Goal: Transaction & Acquisition: Purchase product/service

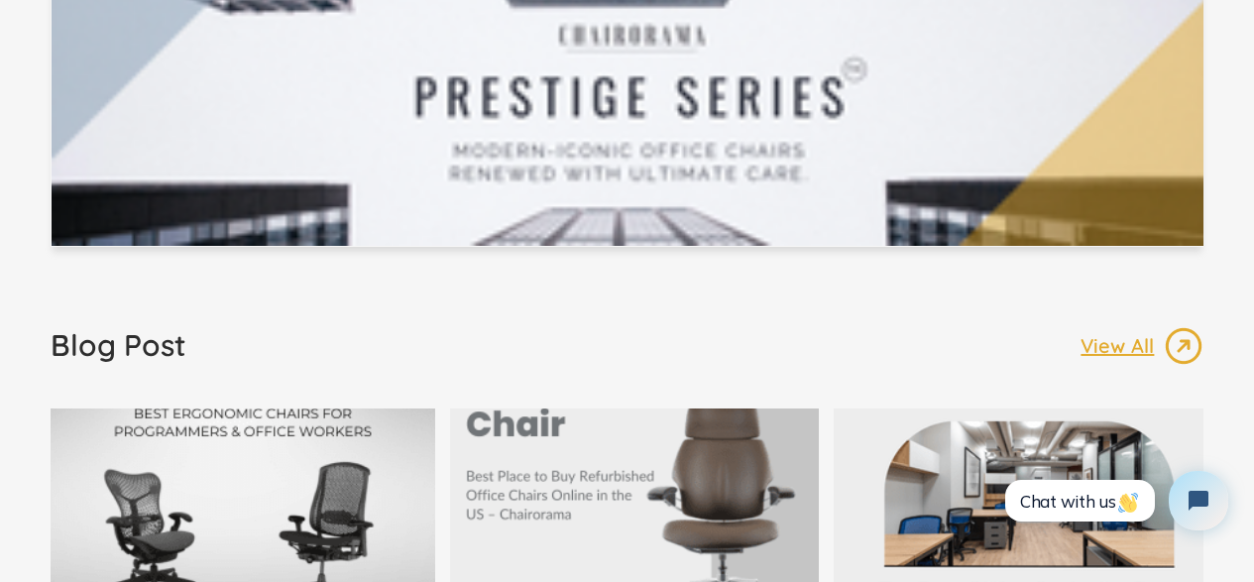
scroll to position [3668, 0]
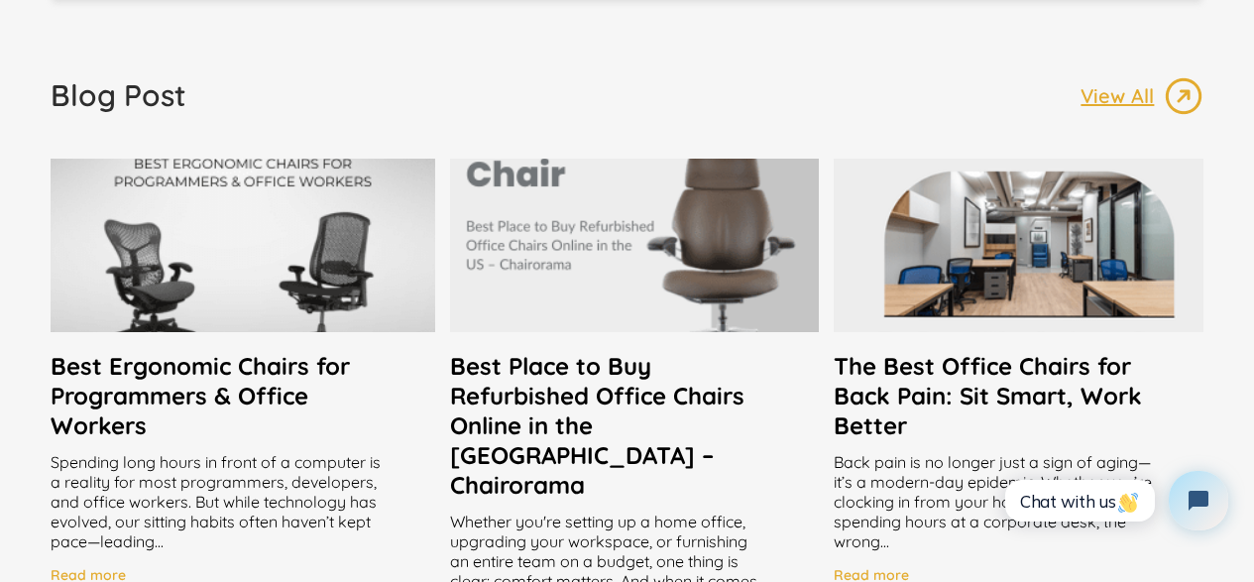
click at [728, 429] on h2 "Best Place to Buy Refurbished Office Chairs Online in the [GEOGRAPHIC_DATA] – C…" at bounding box center [635, 425] width 370 height 149
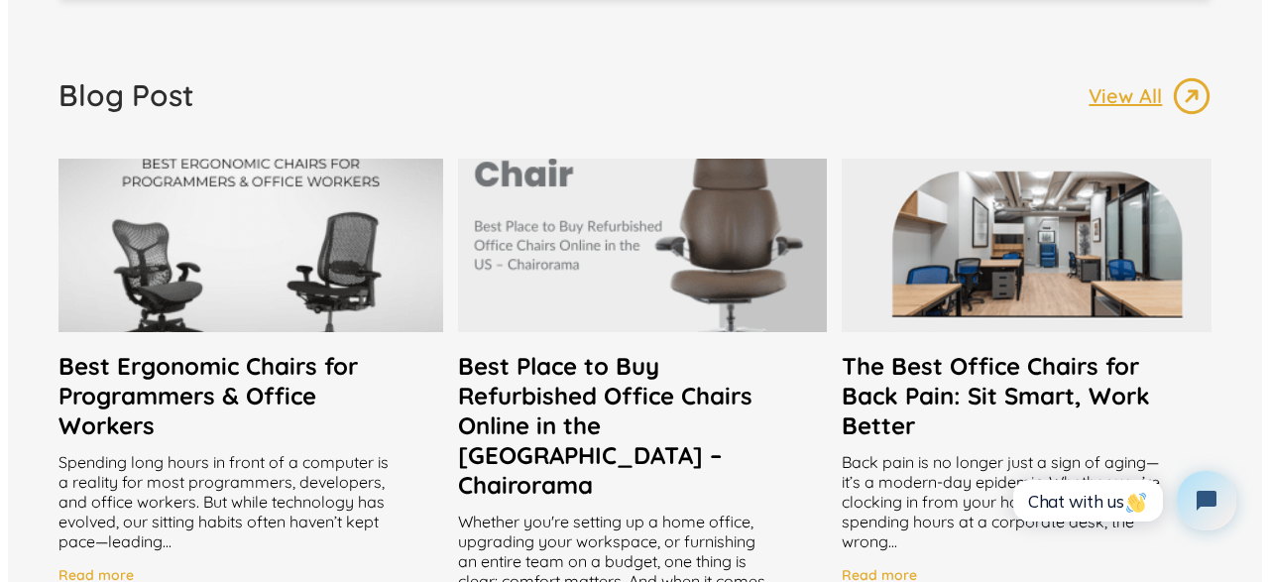
scroll to position [3669, 0]
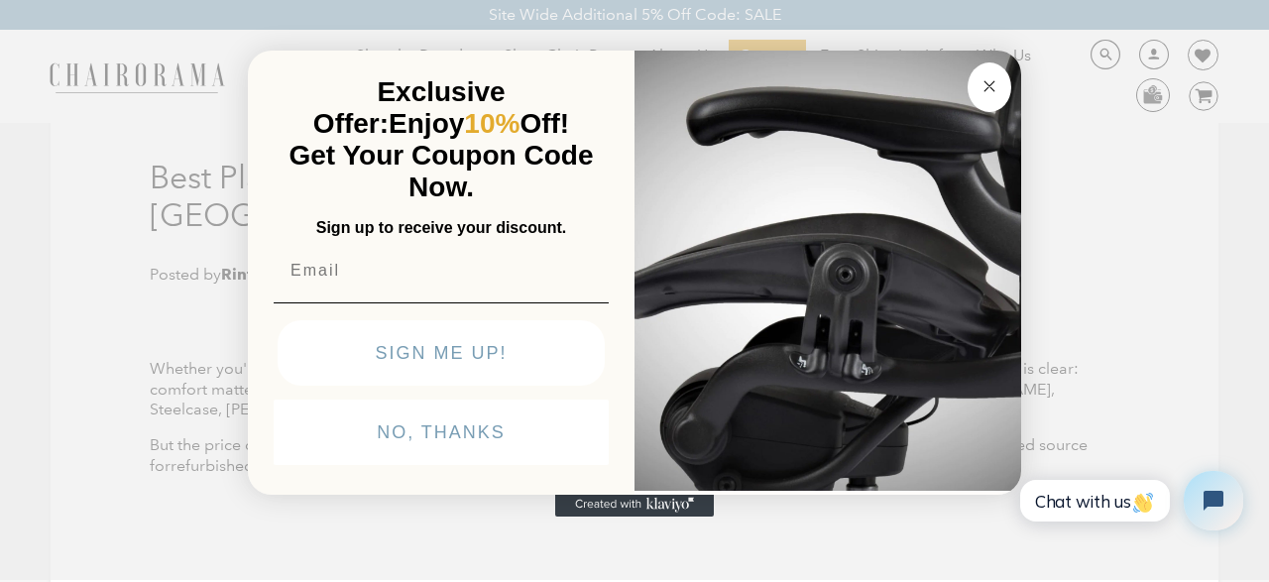
click at [990, 93] on circle "Close dialog" at bounding box center [989, 85] width 23 height 23
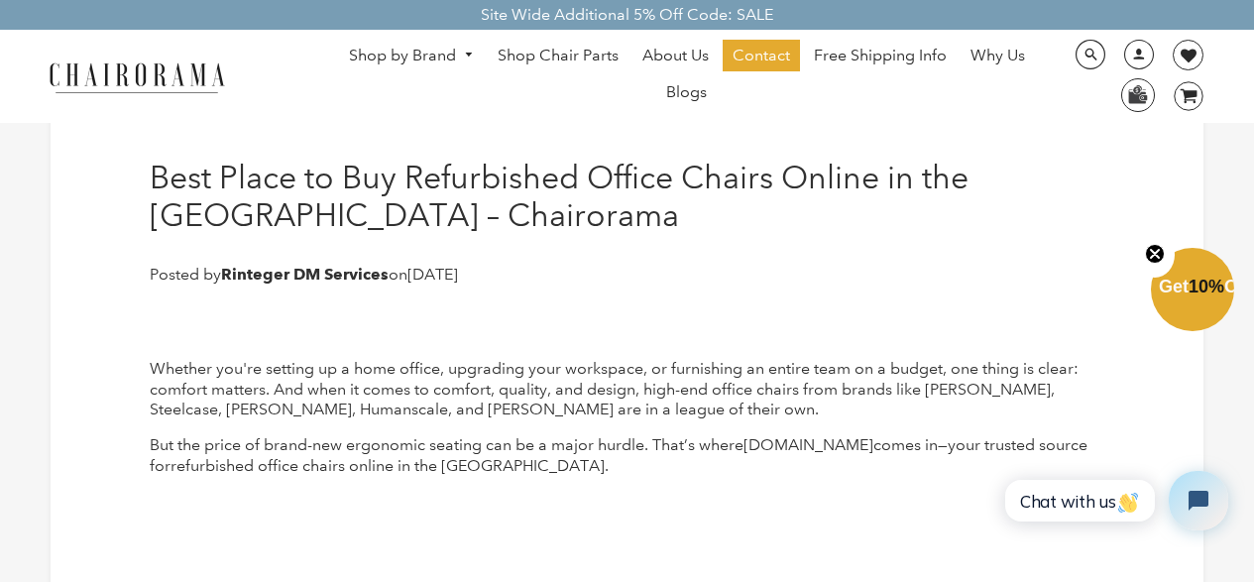
click at [1157, 249] on circle "Close teaser" at bounding box center [1155, 253] width 19 height 19
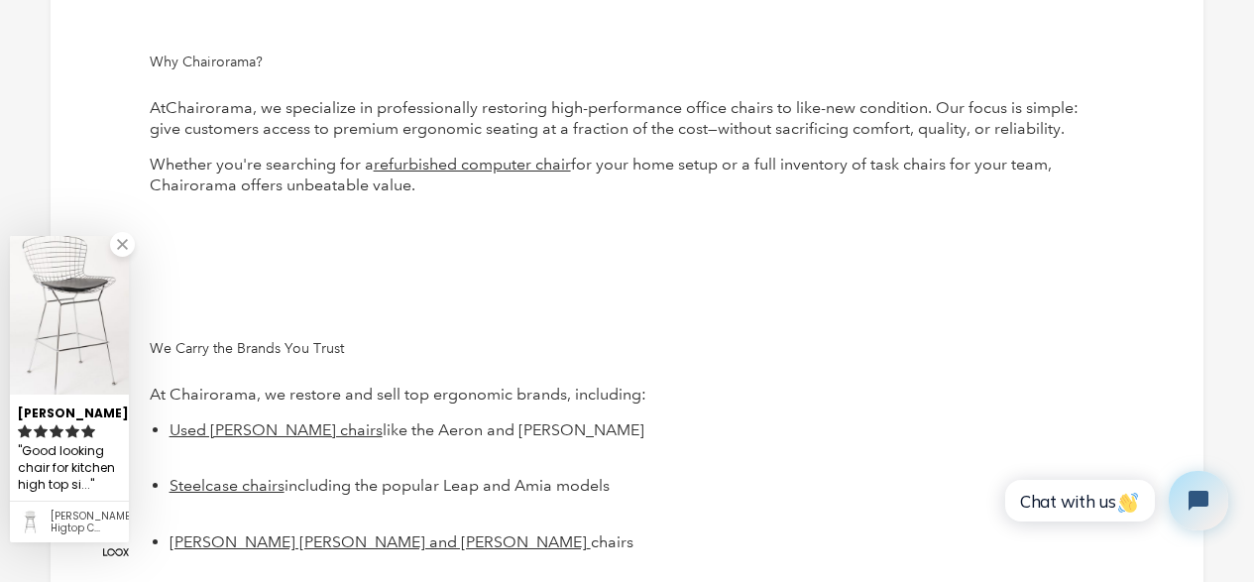
scroll to position [1487, 0]
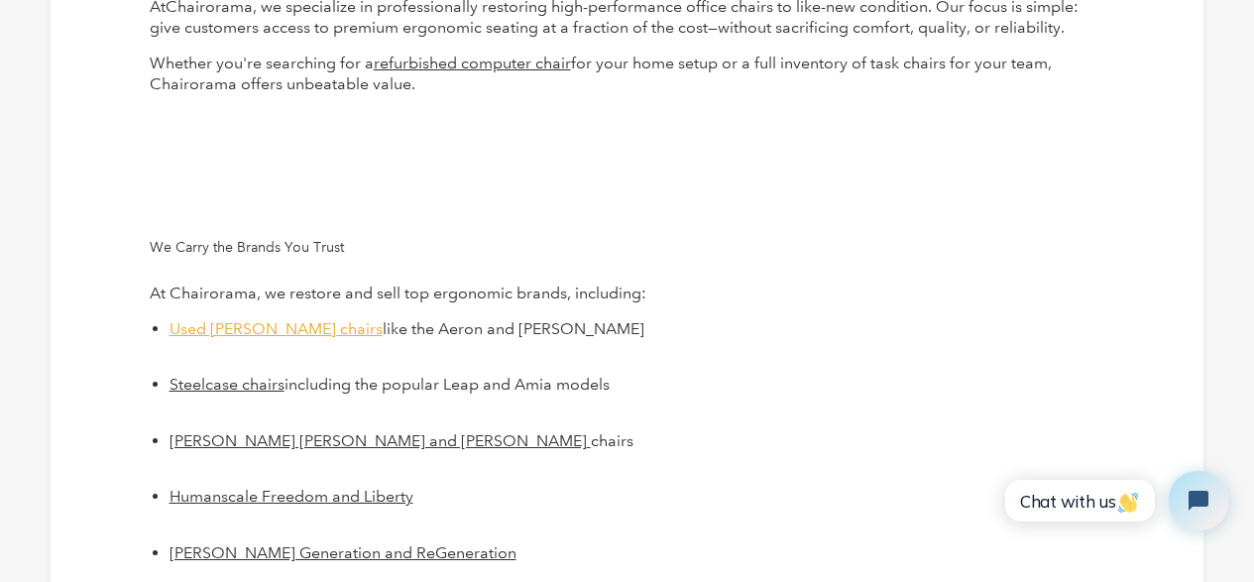
click at [308, 326] on span "Used Herman Miller chairs" at bounding box center [276, 328] width 213 height 19
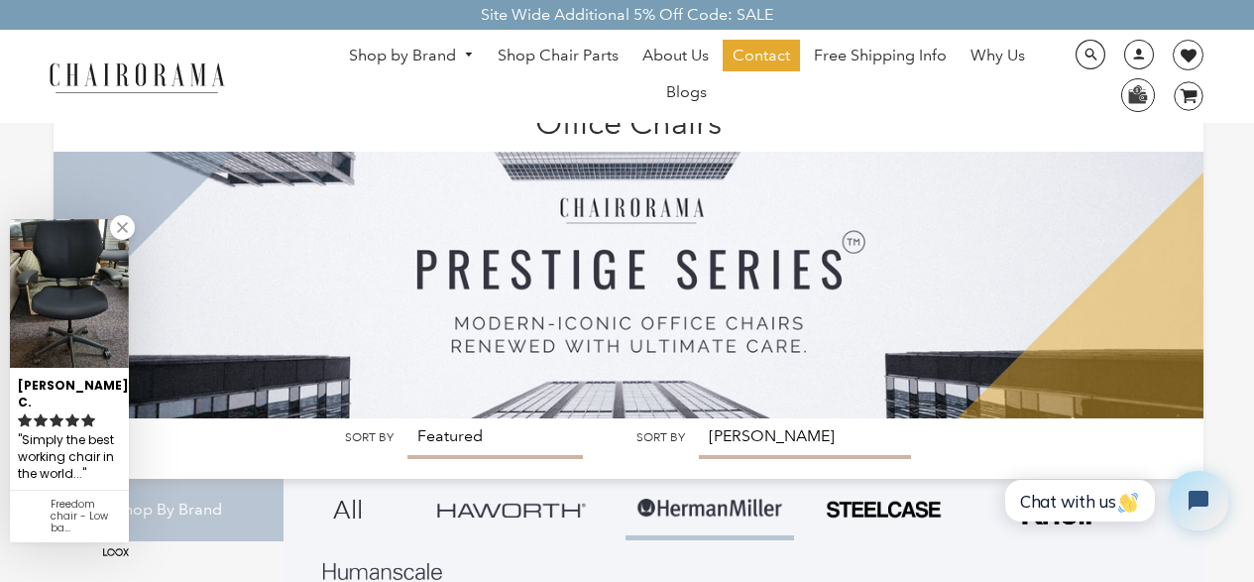
click at [69, 301] on img at bounding box center [69, 293] width 119 height 149
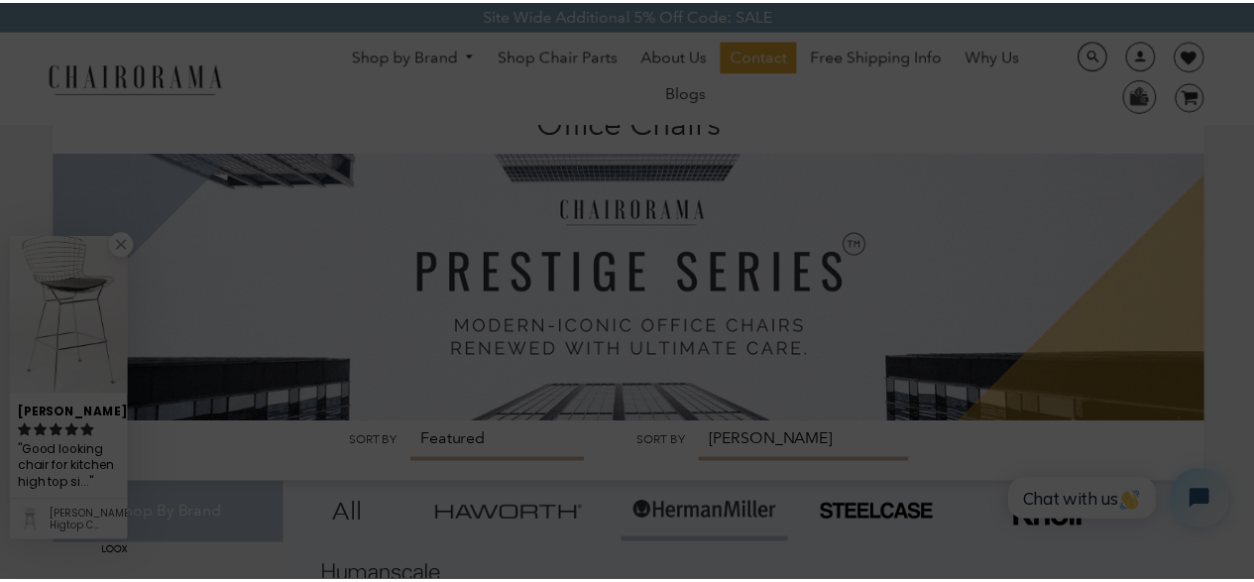
scroll to position [19, 0]
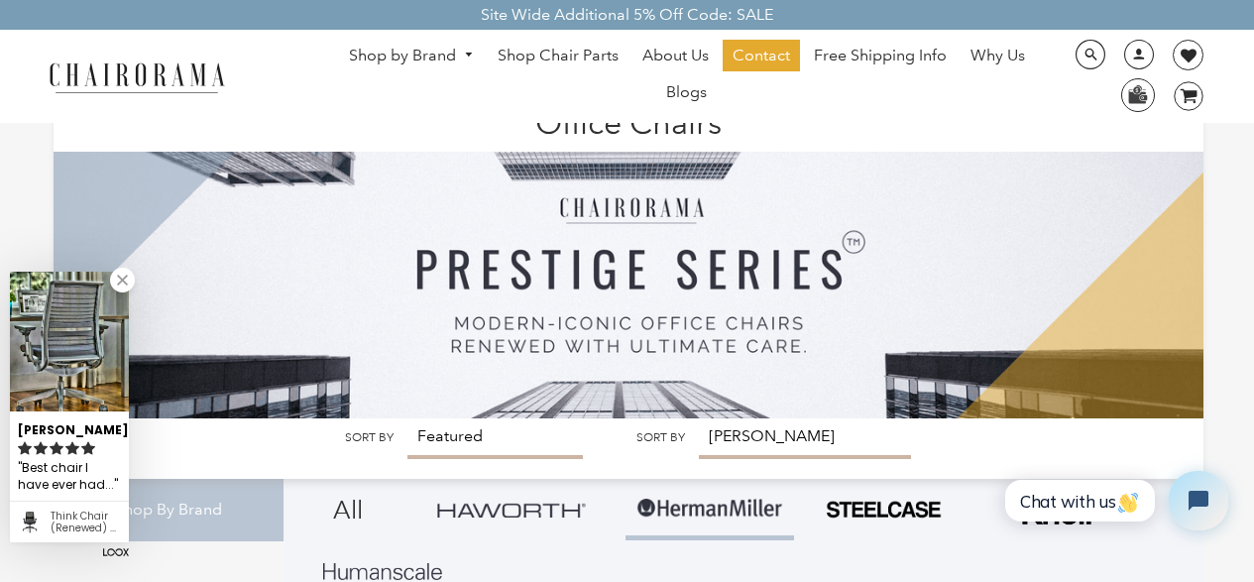
click at [534, 510] on img at bounding box center [511, 510] width 149 height 15
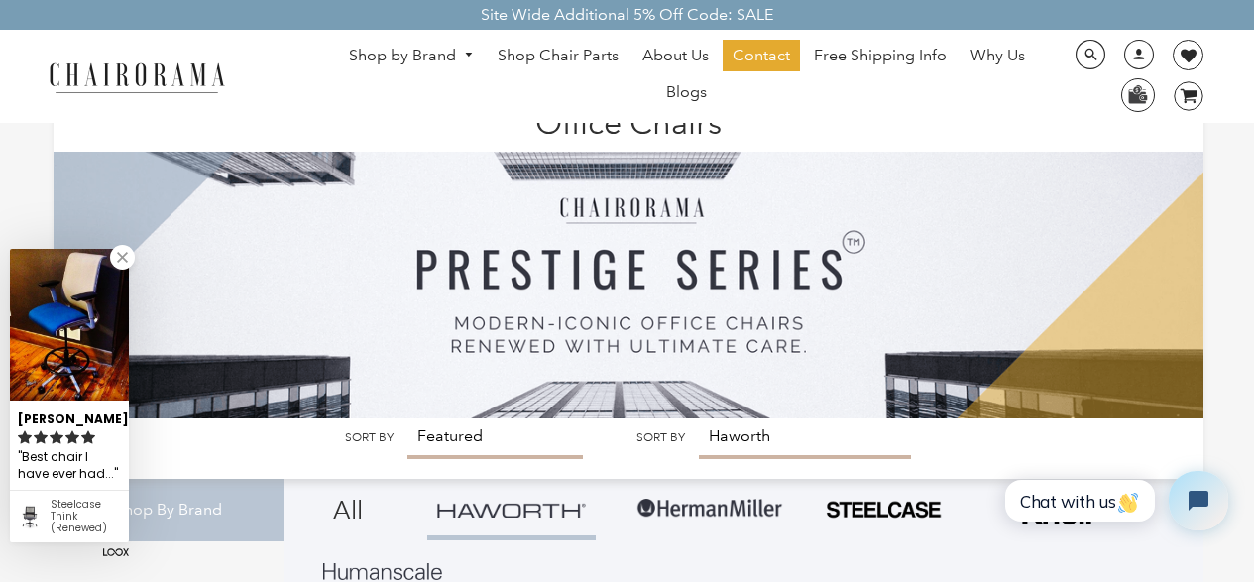
click at [47, 432] on icon "rating icon full" at bounding box center [41, 437] width 14 height 14
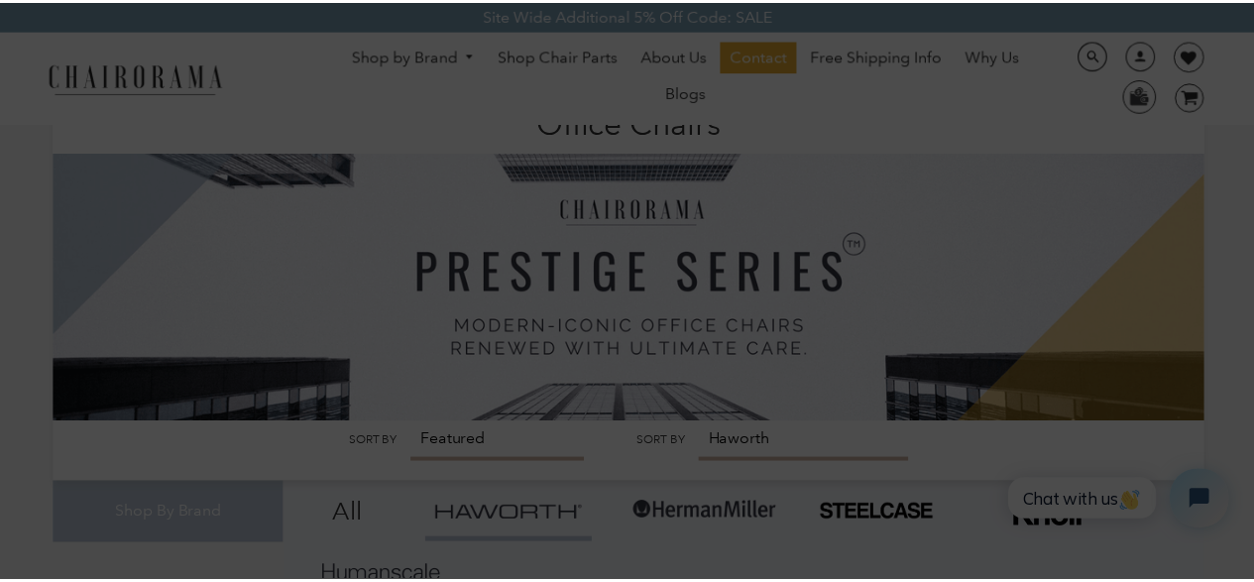
scroll to position [19, 0]
